Goal: Check status

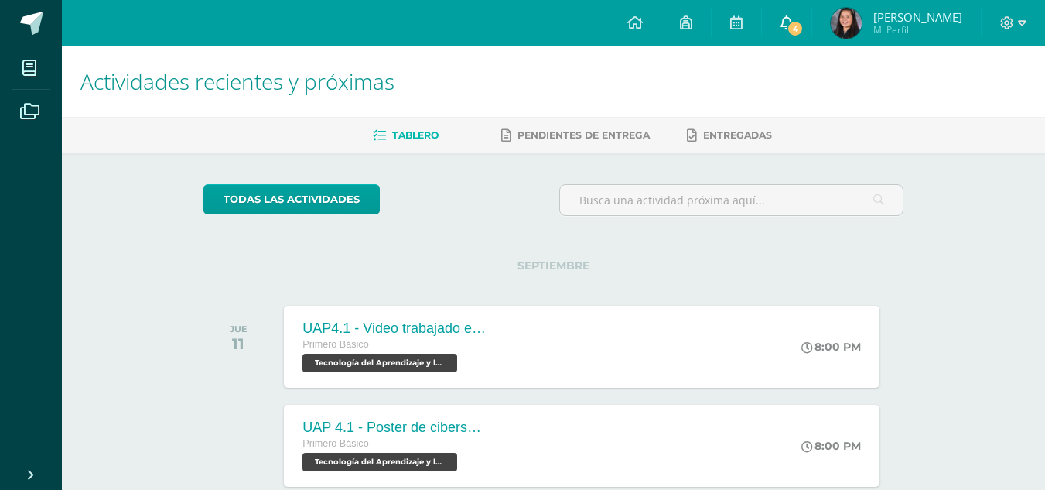
click at [786, 29] on icon at bounding box center [786, 22] width 12 height 14
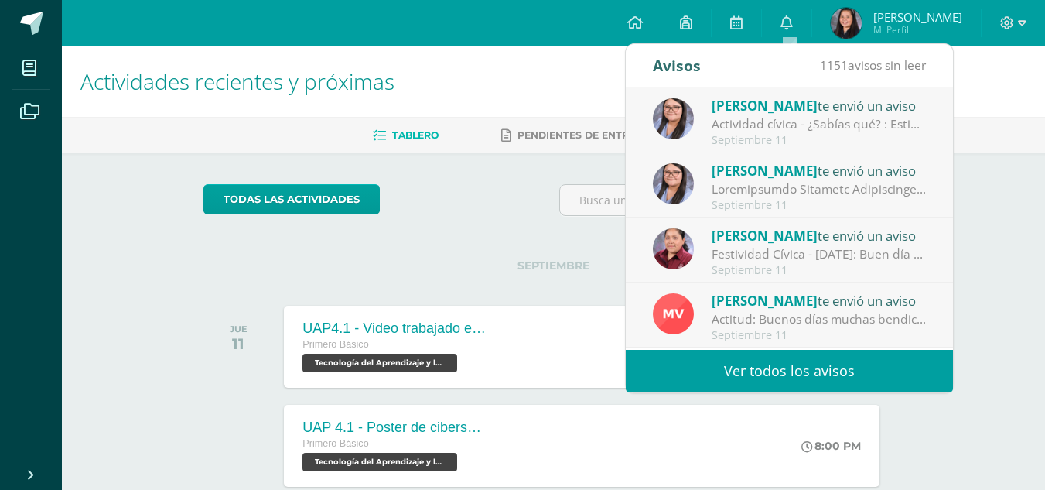
click at [765, 117] on div "Actividad cívica - ¿Sabías qué? : Estimados jóvenes reciban un cordial saludo, …" at bounding box center [819, 124] width 215 height 18
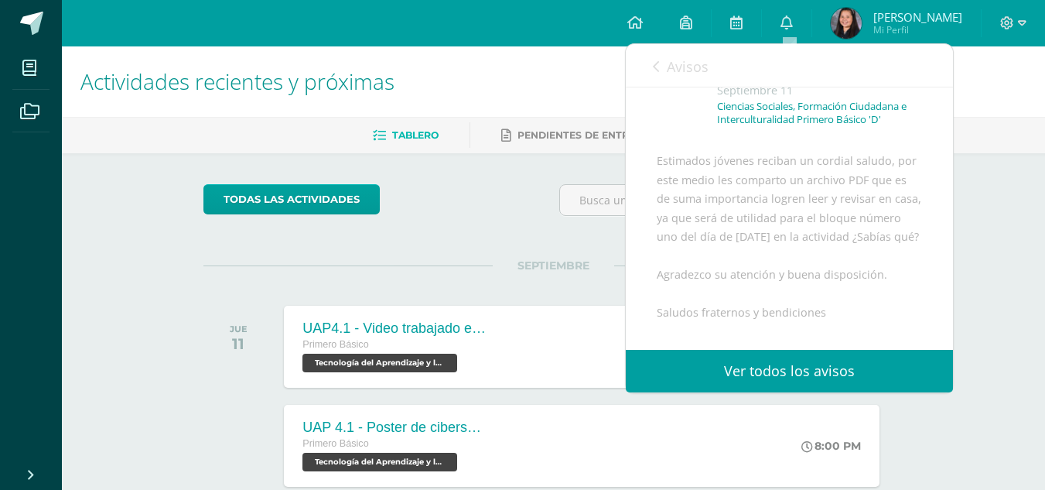
scroll to position [94, 0]
click at [650, 70] on div "Avisos 1150 avisos sin leer Avisos" at bounding box center [789, 65] width 327 height 43
click at [652, 68] on div "Avisos 1150 avisos sin leer Avisos" at bounding box center [789, 65] width 327 height 43
click at [655, 67] on icon at bounding box center [656, 66] width 6 height 12
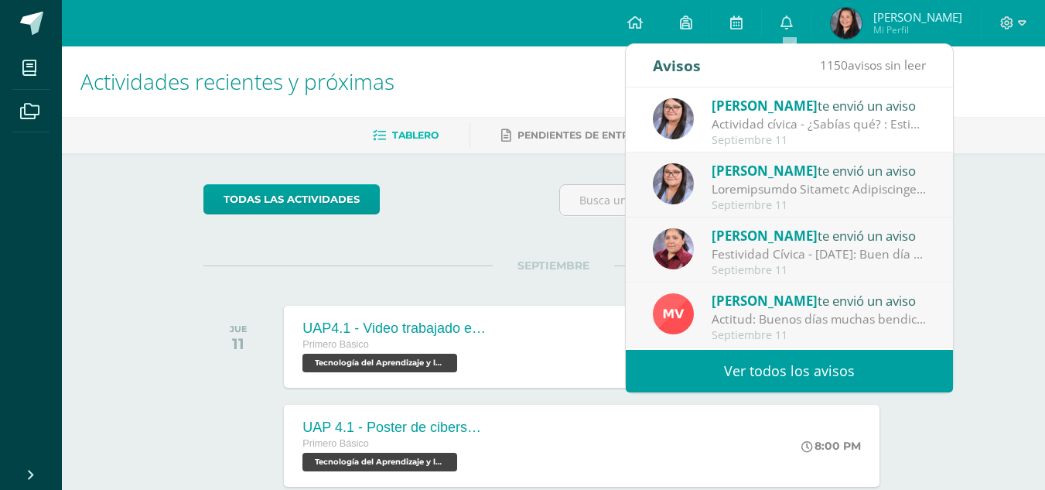
click at [857, 292] on div "Maricruz Véliz te envió un aviso" at bounding box center [819, 300] width 215 height 20
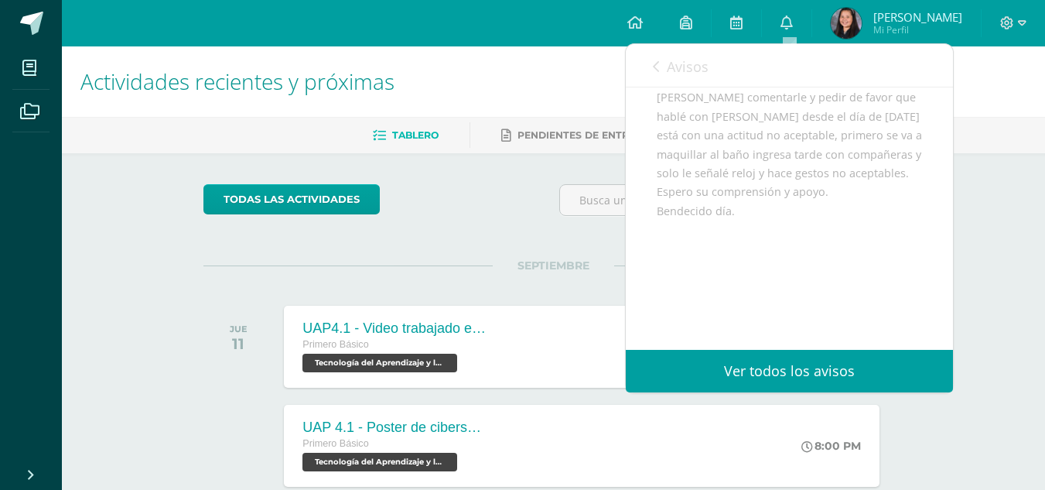
scroll to position [181, 0]
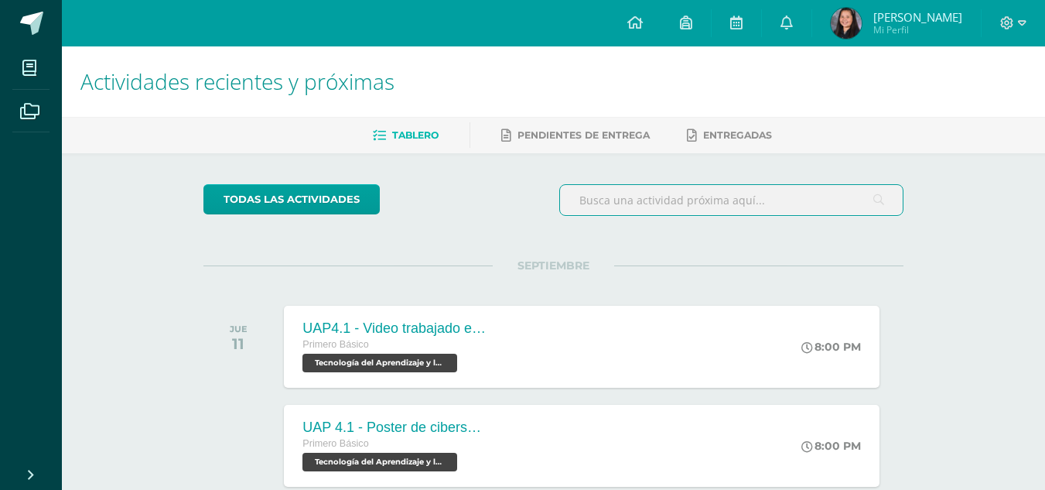
click at [582, 213] on input "text" at bounding box center [731, 200] width 343 height 30
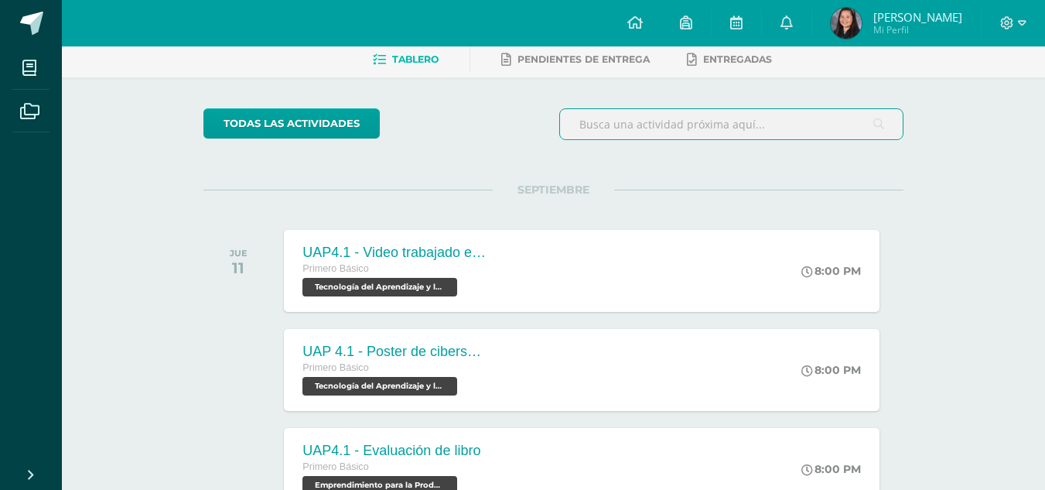
scroll to position [0, 0]
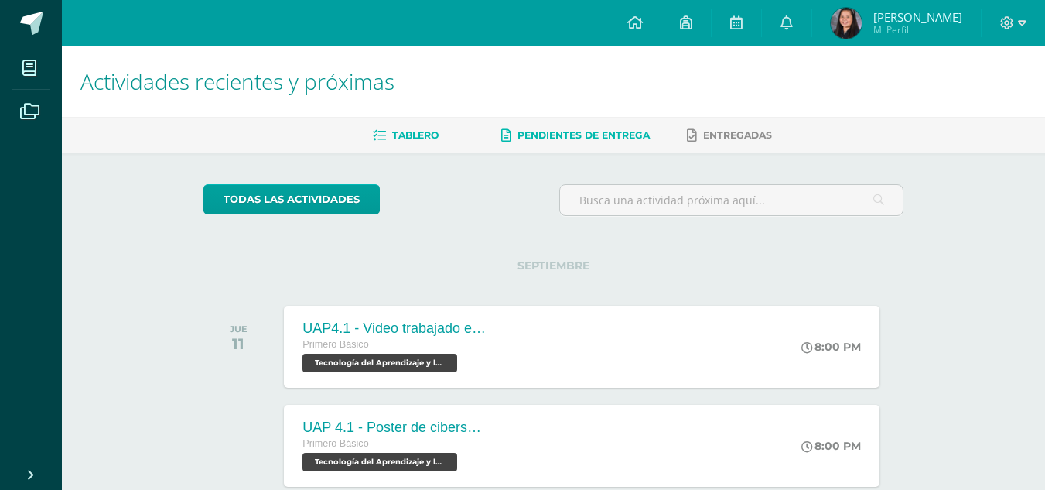
click at [589, 133] on span "Pendientes de entrega" at bounding box center [583, 135] width 132 height 12
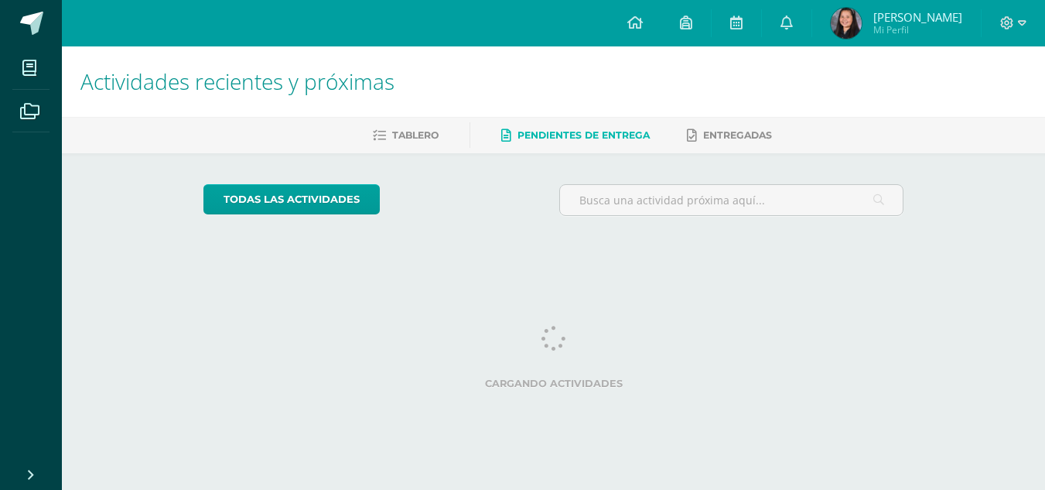
click at [849, 29] on img at bounding box center [846, 23] width 31 height 31
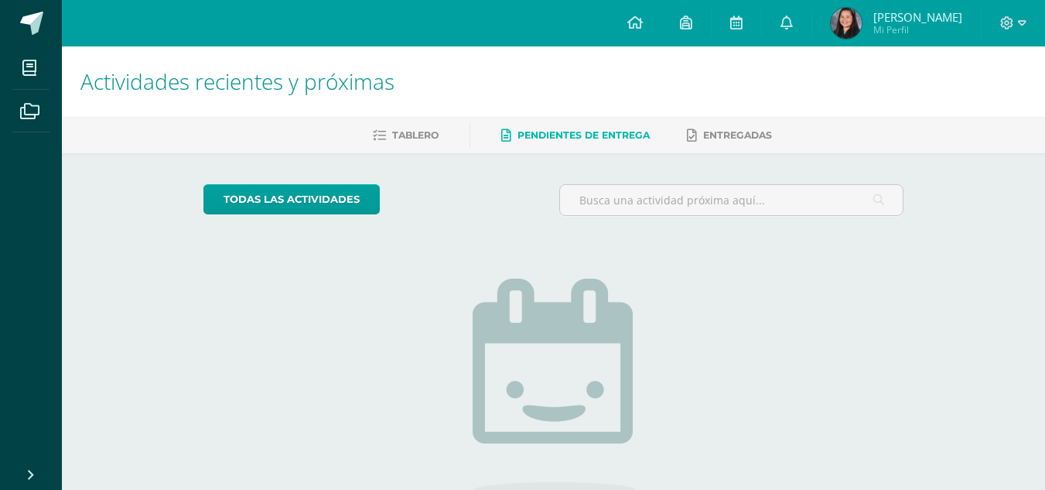
click at [886, 34] on span "Mi Perfil" at bounding box center [917, 29] width 89 height 13
click at [883, 15] on span "[PERSON_NAME]" at bounding box center [917, 16] width 89 height 15
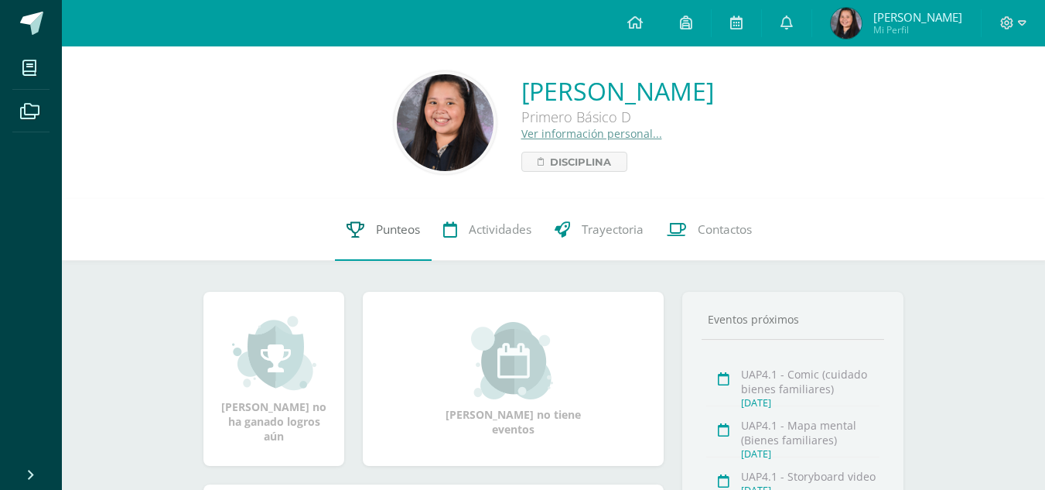
click at [381, 227] on span "Punteos" at bounding box center [398, 229] width 44 height 16
